Goal: Task Accomplishment & Management: Use online tool/utility

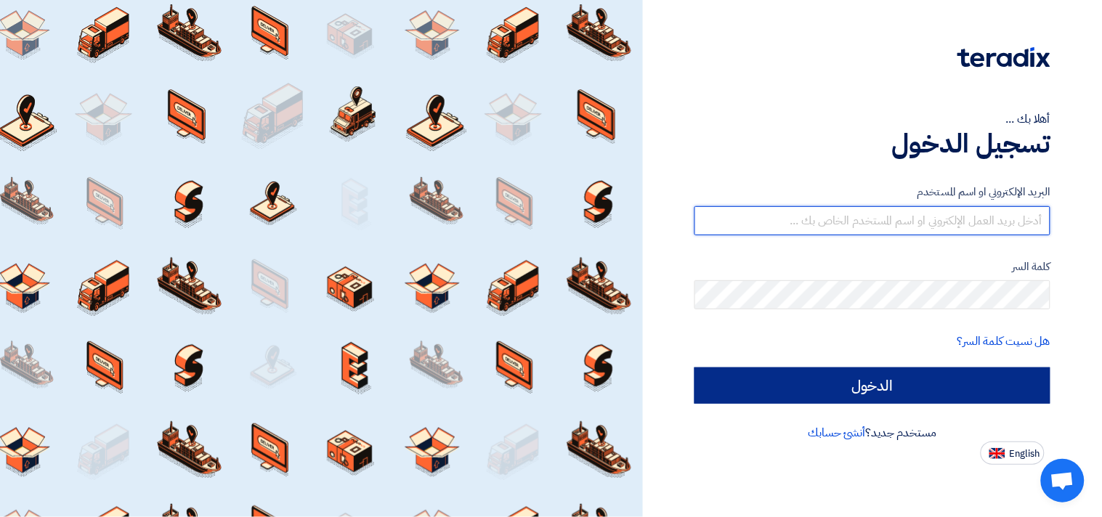
type input "waleedelkattan@hotmail.com"
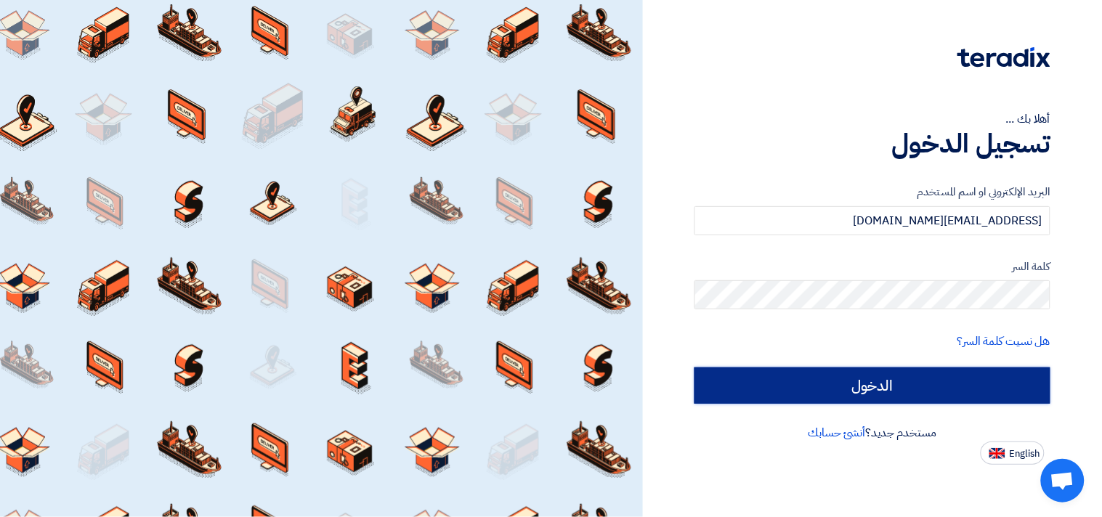
click at [891, 386] on input "الدخول" at bounding box center [873, 386] width 356 height 36
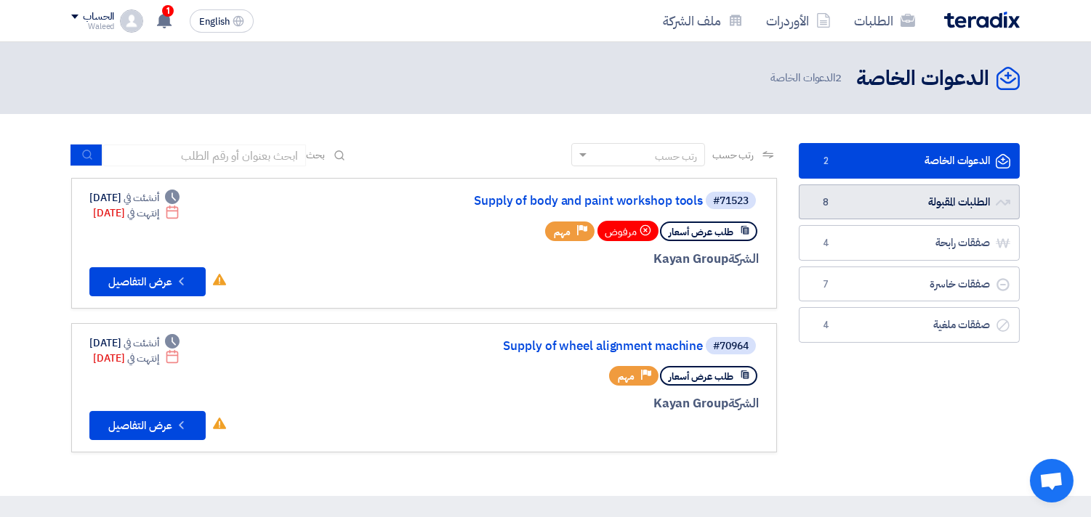
click at [911, 206] on link "الطلبات المقبولة الطلبات المقبولة 8" at bounding box center [908, 203] width 221 height 36
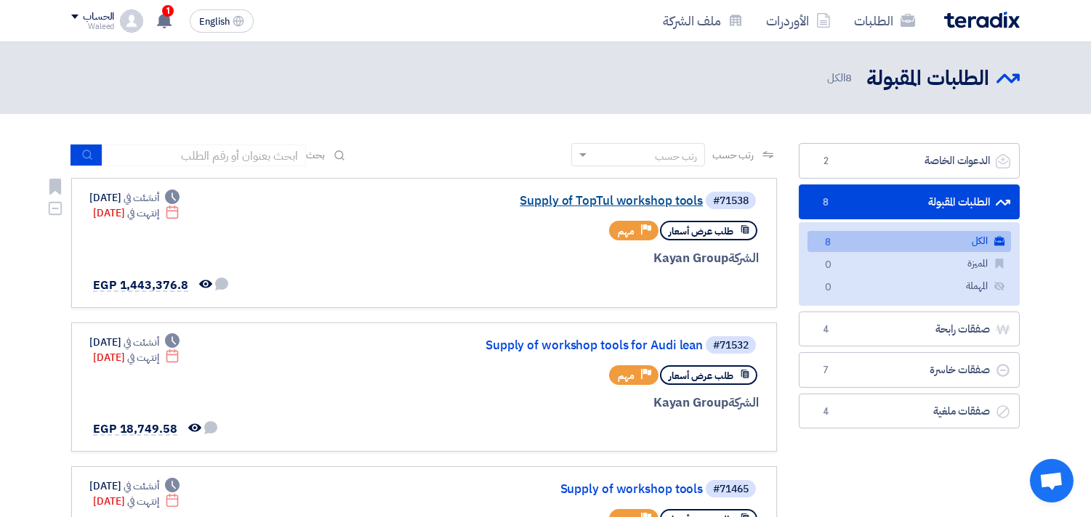
click at [623, 195] on link "Supply of TopTul workshop tools" at bounding box center [557, 201] width 291 height 13
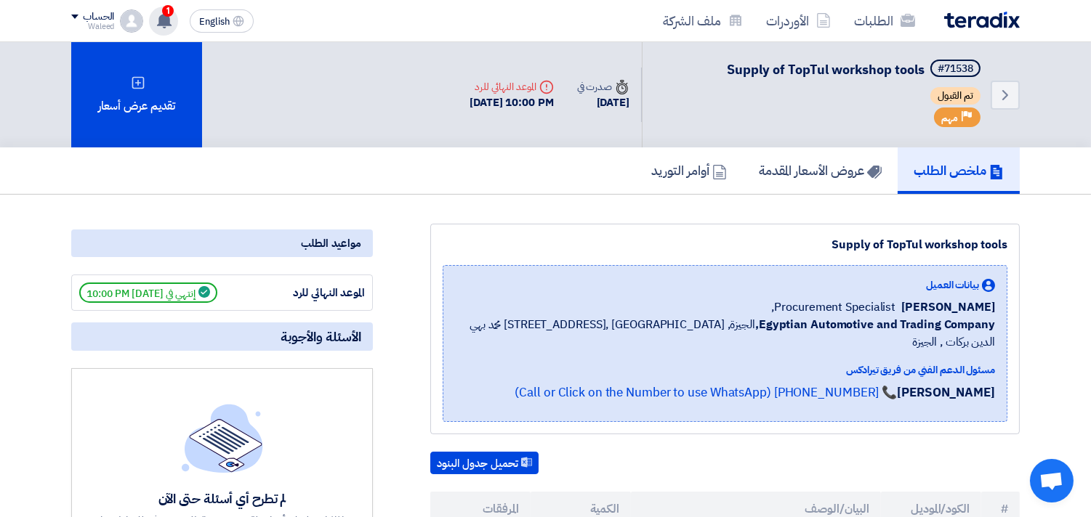
click at [163, 25] on use at bounding box center [164, 20] width 15 height 16
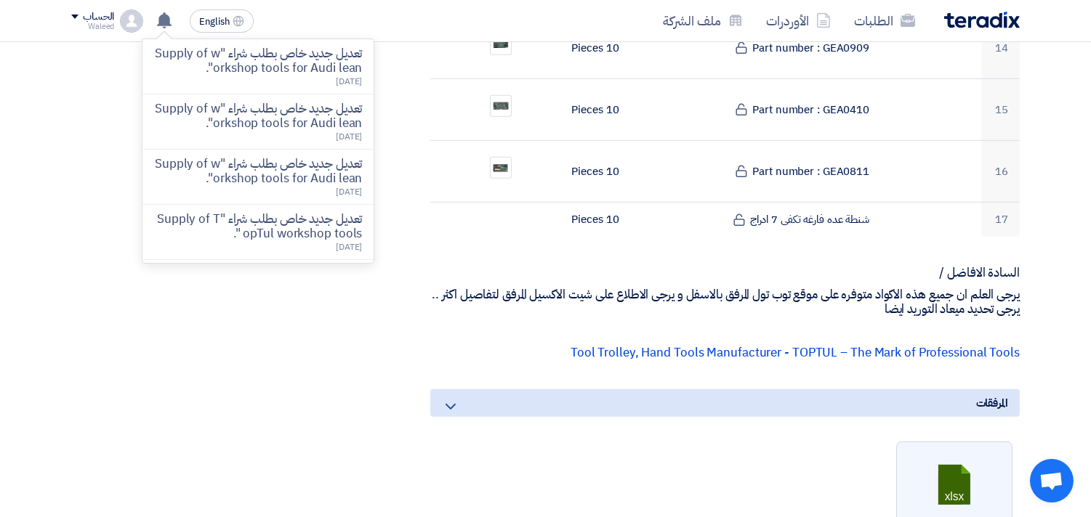
scroll to position [1308, 0]
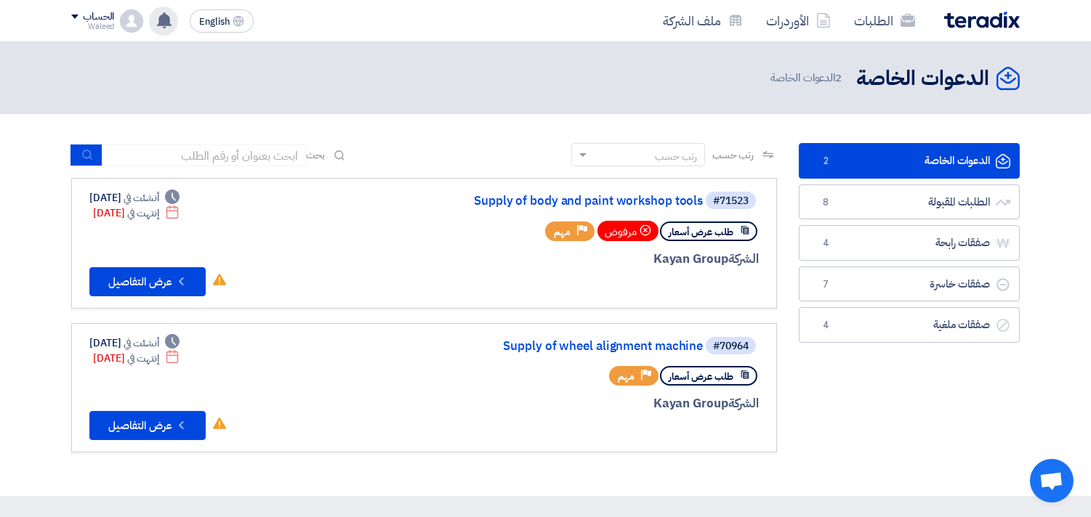
click at [164, 20] on use at bounding box center [164, 20] width 15 height 16
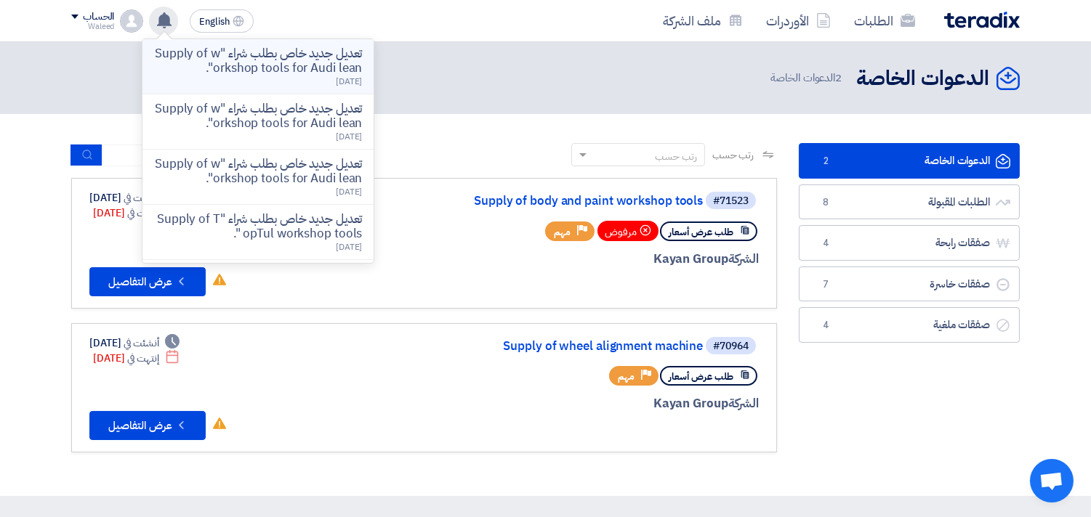
click at [298, 61] on p "تعديل جديد خاص بطلب شراء "Supply of workshop tools for Audi lean"." at bounding box center [258, 61] width 208 height 29
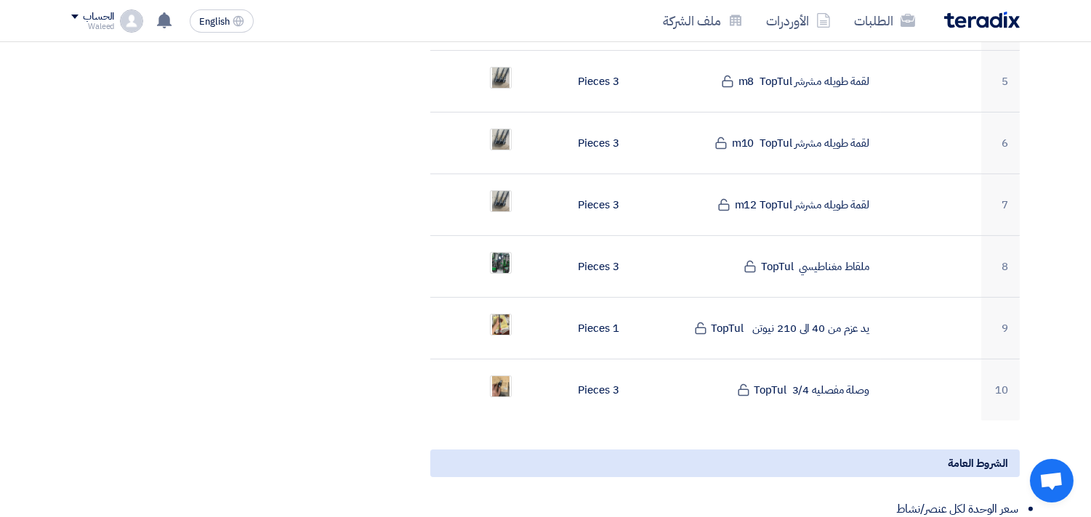
scroll to position [783, 0]
